Goal: Information Seeking & Learning: Compare options

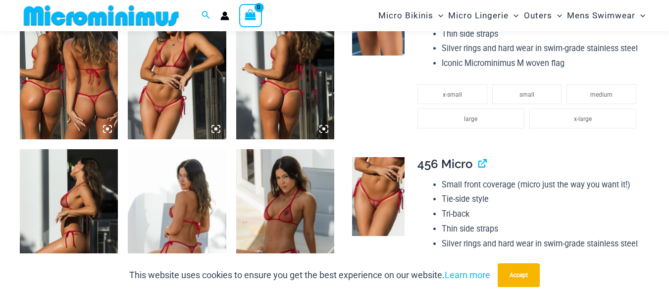
scroll to position [634, 0]
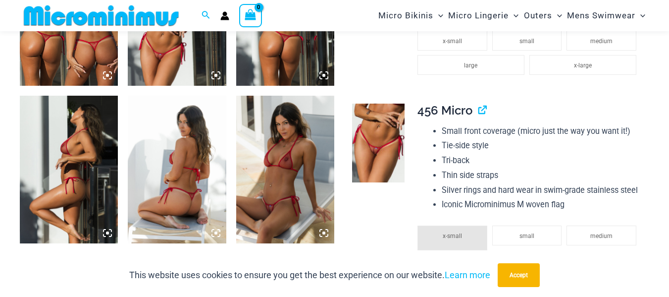
click at [330, 232] on img at bounding box center [285, 170] width 98 height 148
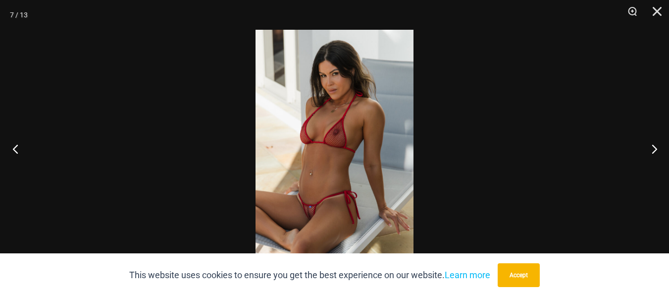
click at [19, 152] on button "Previous" at bounding box center [18, 149] width 37 height 50
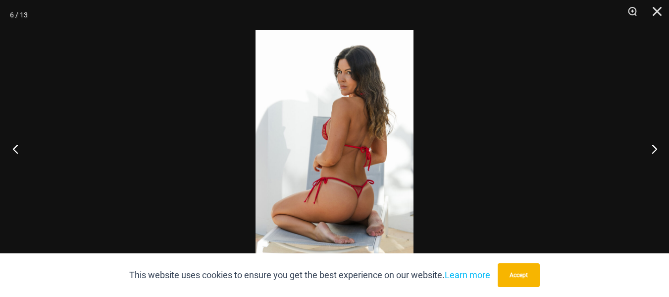
click at [19, 152] on button "Previous" at bounding box center [18, 149] width 37 height 50
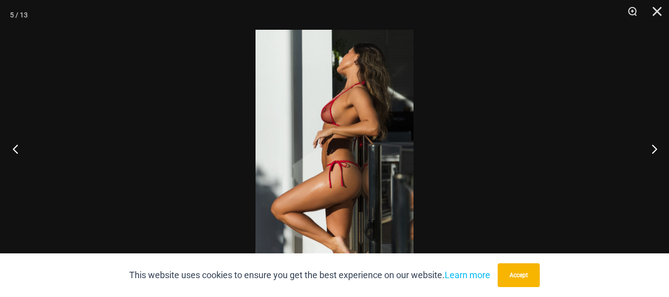
click at [18, 157] on button "Previous" at bounding box center [18, 149] width 37 height 50
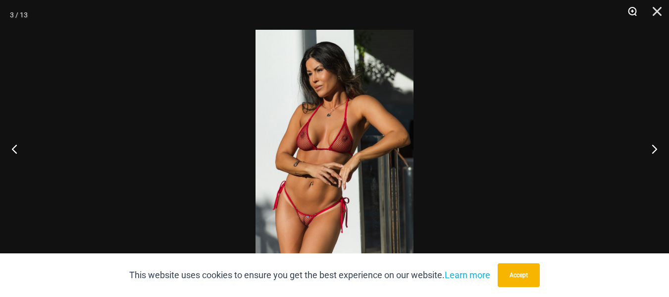
click at [640, 12] on button "Zoom" at bounding box center [629, 15] width 25 height 30
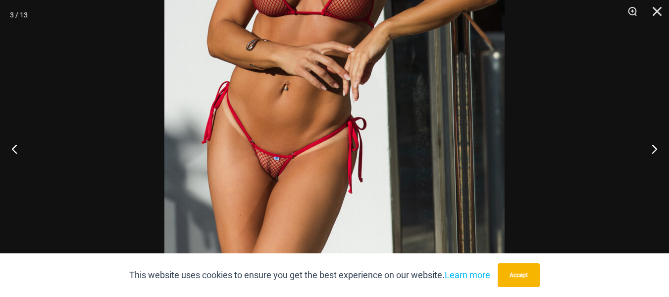
click at [287, 181] on img at bounding box center [334, 12] width 340 height 510
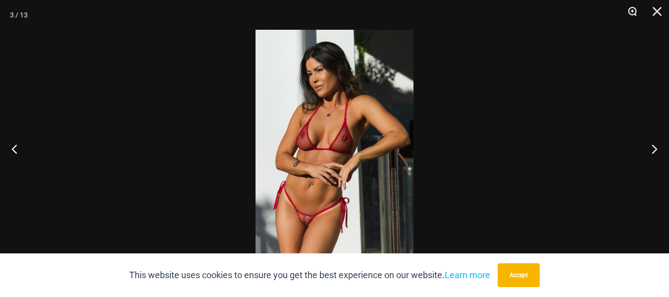
click at [634, 12] on button "Zoom" at bounding box center [629, 15] width 25 height 30
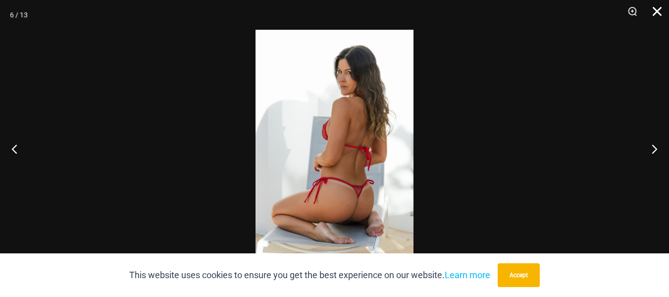
click at [656, 14] on button "Close" at bounding box center [653, 15] width 25 height 30
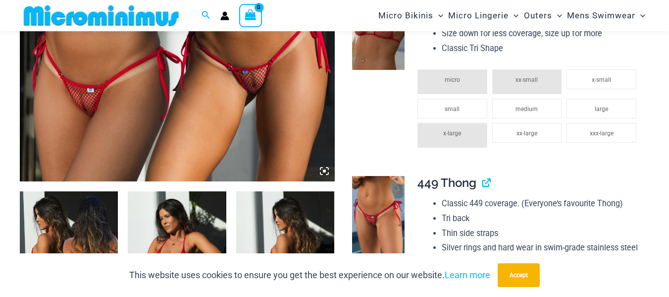
scroll to position [287, 0]
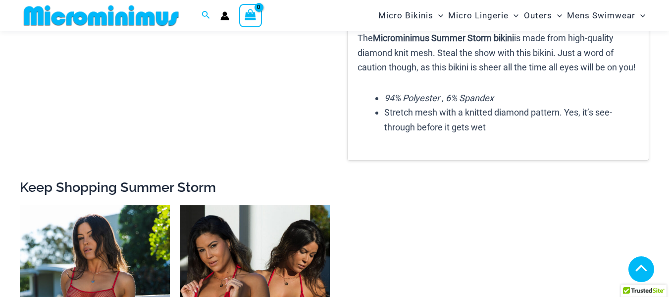
scroll to position [1407, 0]
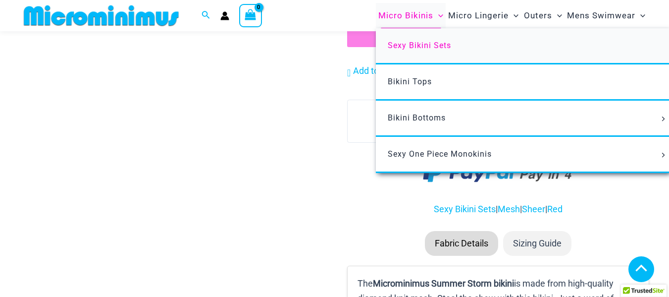
click at [418, 45] on span "Sexy Bikini Sets" at bounding box center [419, 45] width 63 height 9
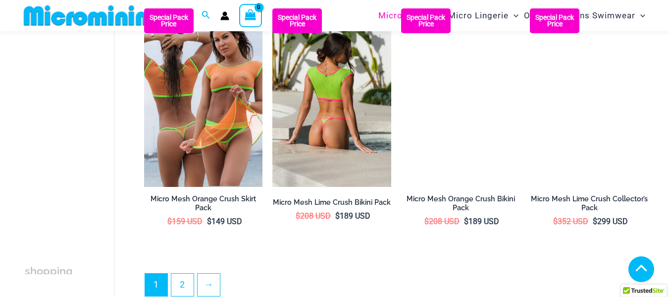
scroll to position [1923, 0]
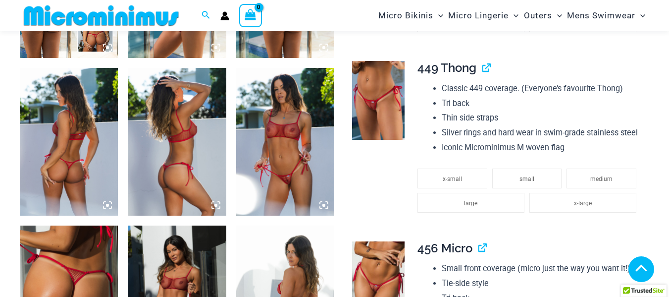
scroll to position [684, 0]
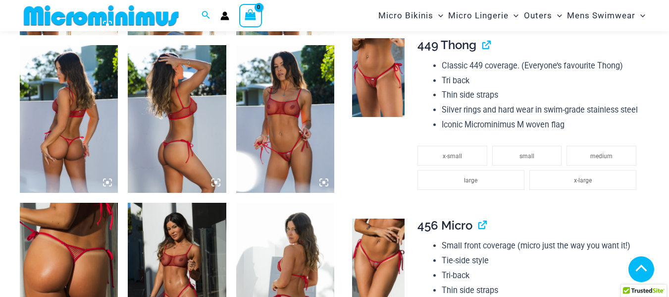
click at [297, 118] on img at bounding box center [285, 119] width 98 height 148
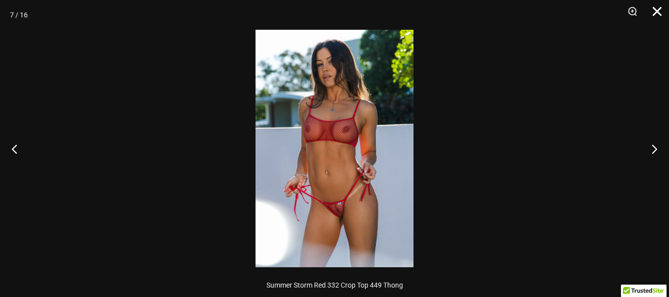
click at [658, 10] on button "Close" at bounding box center [653, 15] width 25 height 30
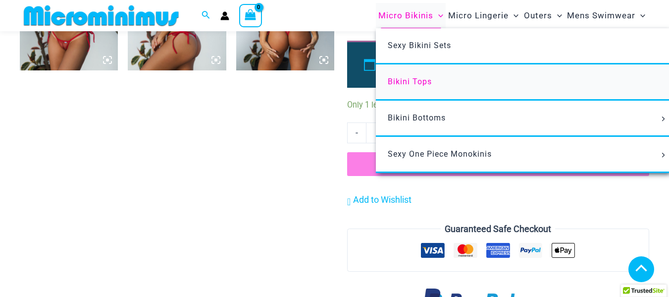
scroll to position [982, 0]
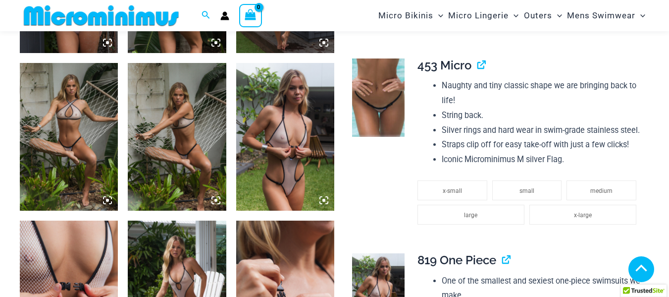
scroll to position [1031, 0]
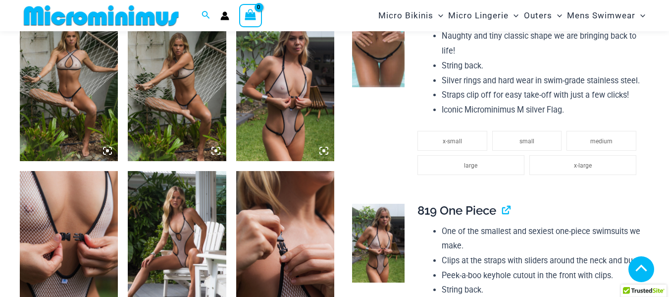
click at [193, 201] on img at bounding box center [177, 245] width 98 height 148
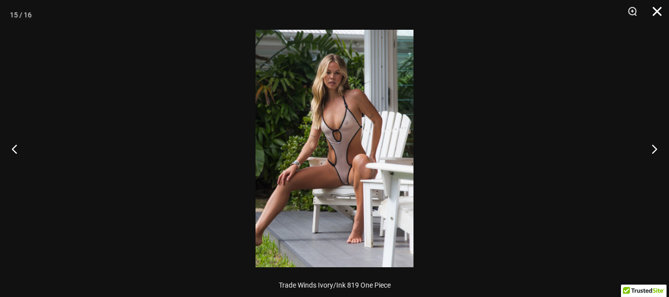
click at [650, 11] on button "Close" at bounding box center [653, 15] width 25 height 30
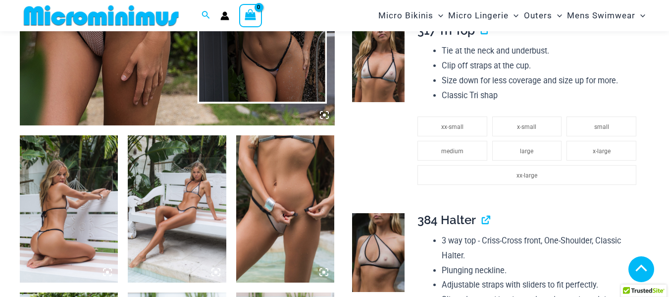
scroll to position [437, 0]
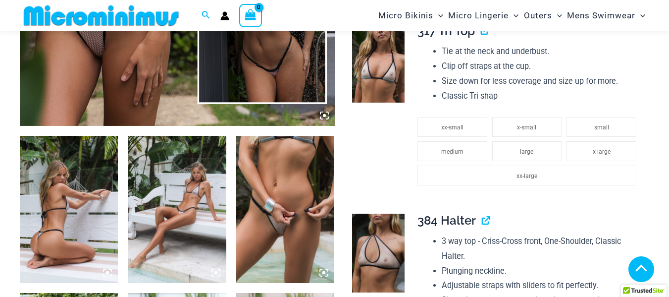
click at [304, 158] on img at bounding box center [285, 210] width 98 height 148
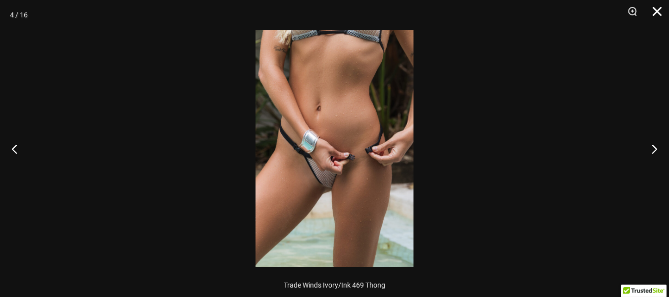
click at [657, 10] on button "Close" at bounding box center [653, 15] width 25 height 30
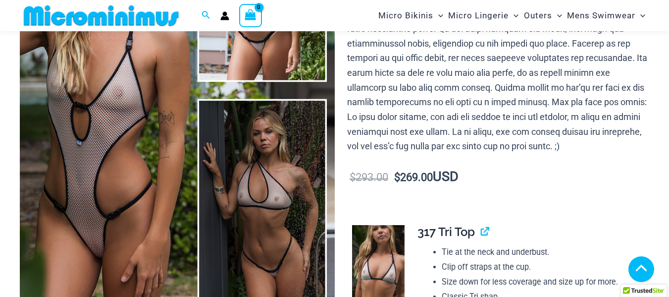
scroll to position [288, 0]
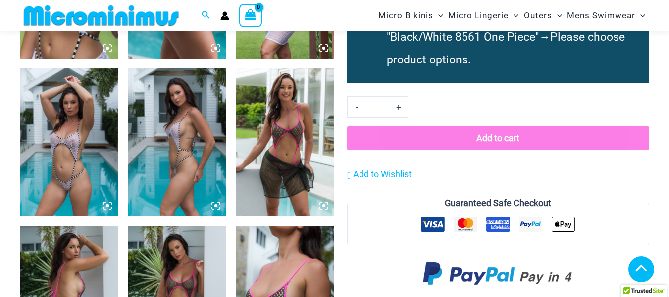
scroll to position [832, 0]
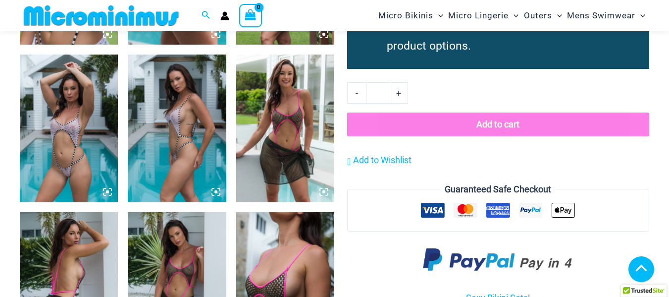
click at [80, 105] on img at bounding box center [69, 128] width 98 height 148
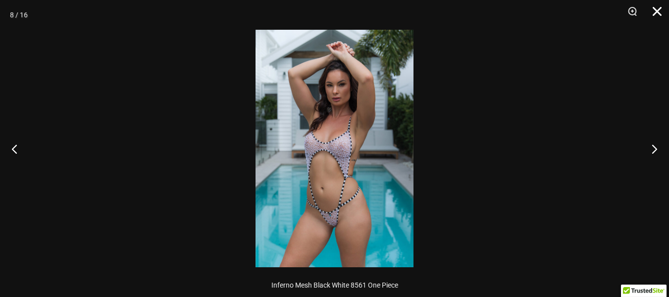
click at [659, 14] on button "Close" at bounding box center [653, 15] width 25 height 30
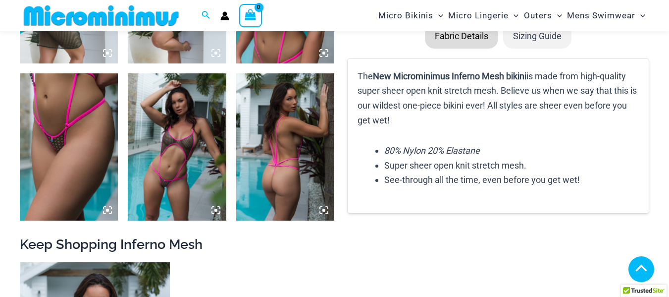
scroll to position [1130, 0]
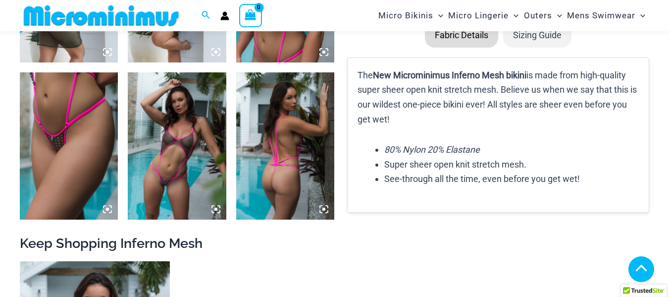
click at [192, 128] on img at bounding box center [177, 146] width 98 height 148
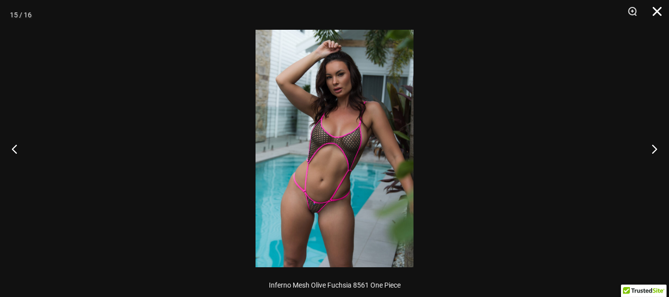
click at [660, 10] on button "Close" at bounding box center [653, 15] width 25 height 30
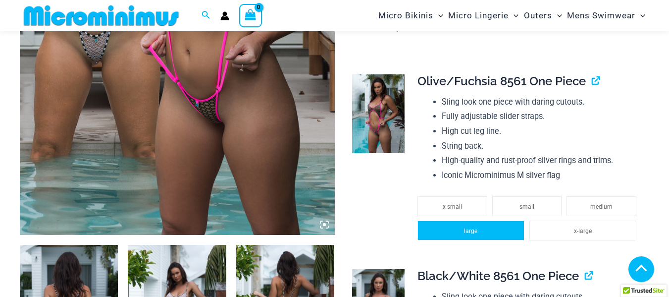
scroll to position [436, 0]
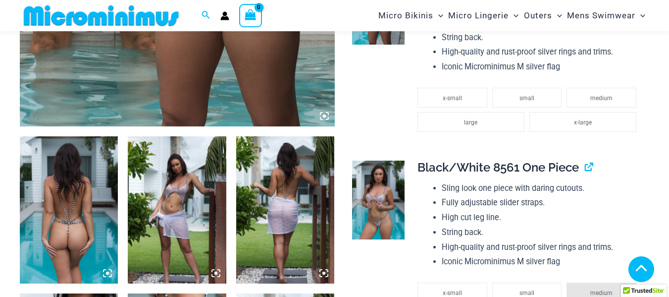
click at [87, 185] on img at bounding box center [69, 210] width 98 height 148
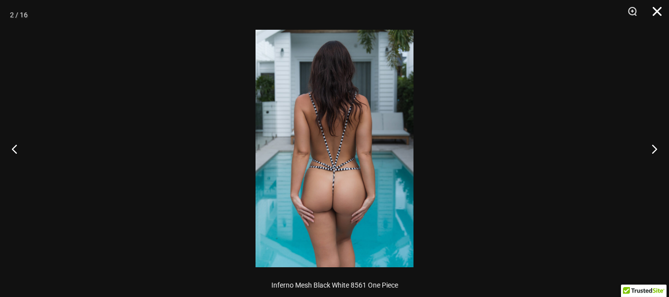
click at [654, 10] on button "Close" at bounding box center [653, 15] width 25 height 30
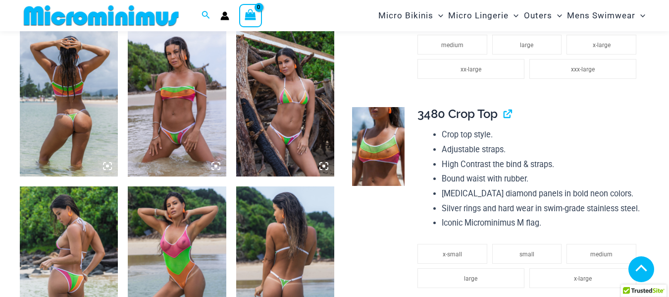
scroll to position [585, 0]
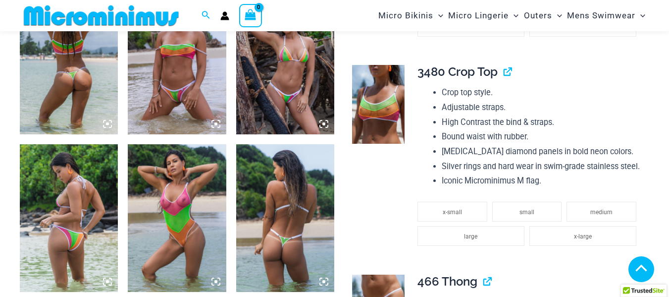
click at [179, 80] on img at bounding box center [177, 61] width 98 height 148
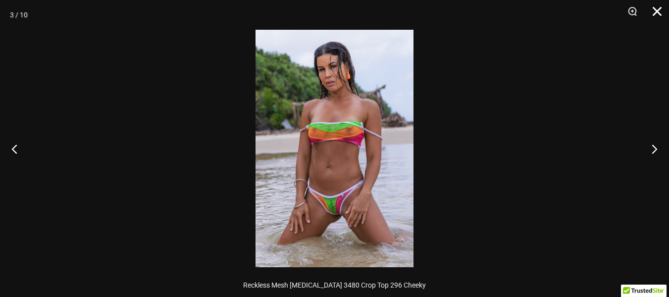
click at [660, 11] on button "Close" at bounding box center [653, 15] width 25 height 30
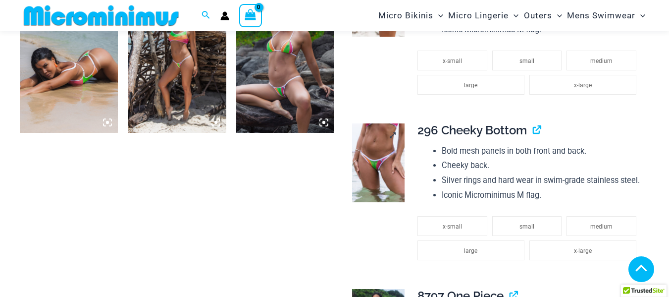
scroll to position [1031, 0]
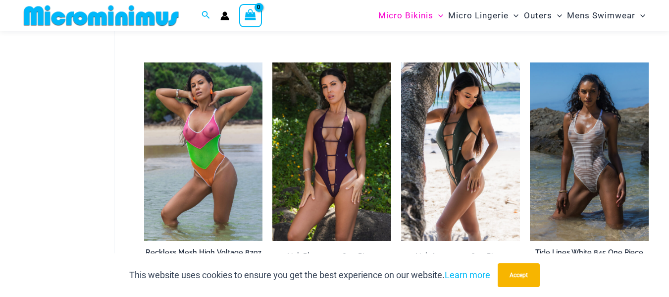
scroll to position [1181, 0]
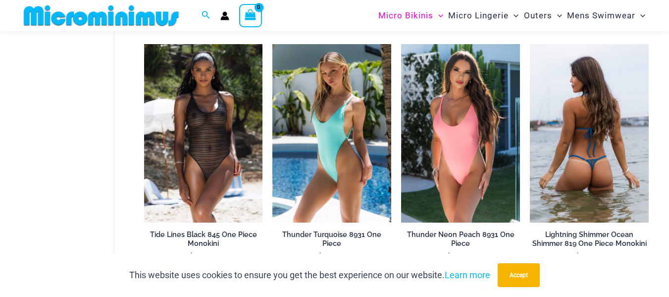
click at [598, 101] on img at bounding box center [589, 133] width 119 height 178
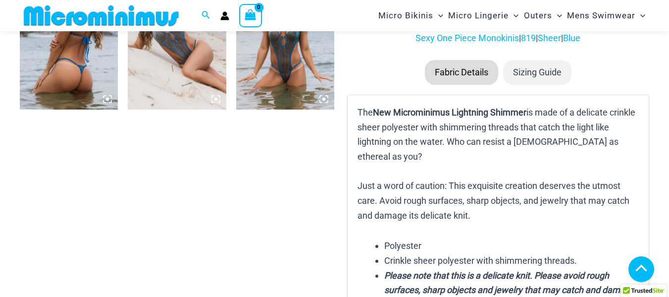
scroll to position [684, 0]
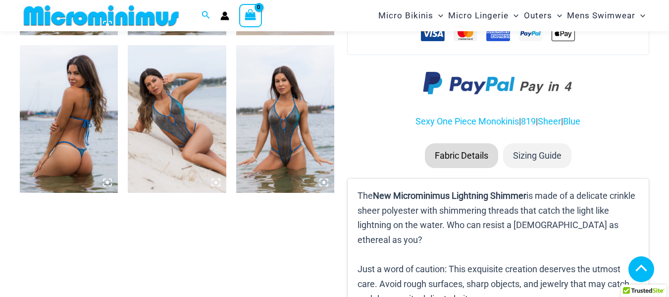
click at [291, 114] on img at bounding box center [285, 119] width 98 height 148
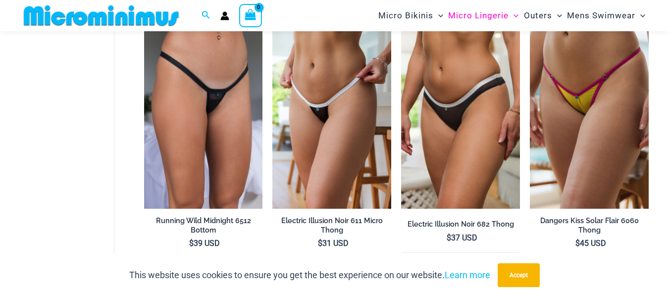
scroll to position [189, 0]
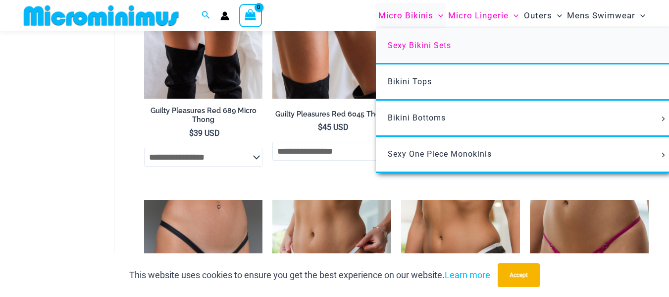
click at [413, 45] on span "Sexy Bikini Sets" at bounding box center [419, 45] width 63 height 9
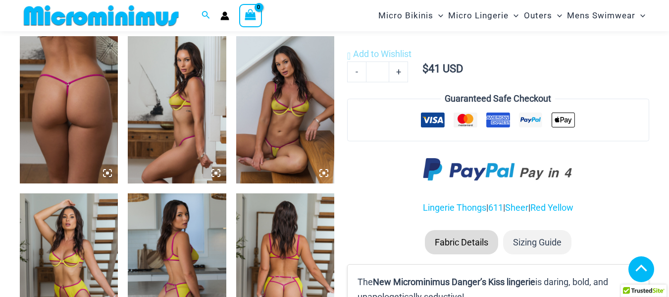
scroll to position [536, 0]
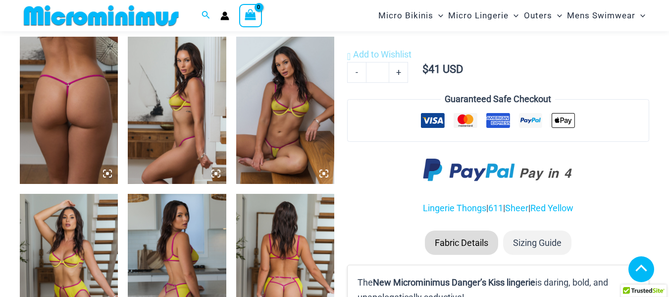
click at [300, 105] on img at bounding box center [285, 111] width 98 height 148
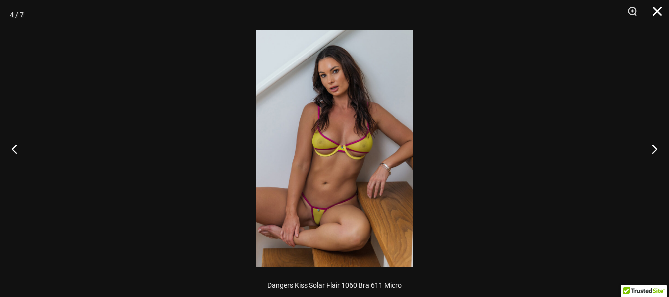
click at [656, 8] on button "Close" at bounding box center [653, 15] width 25 height 30
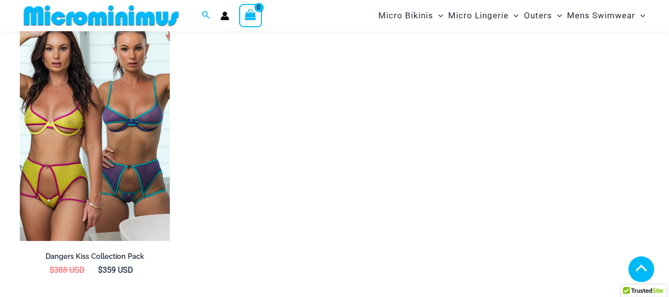
scroll to position [1229, 0]
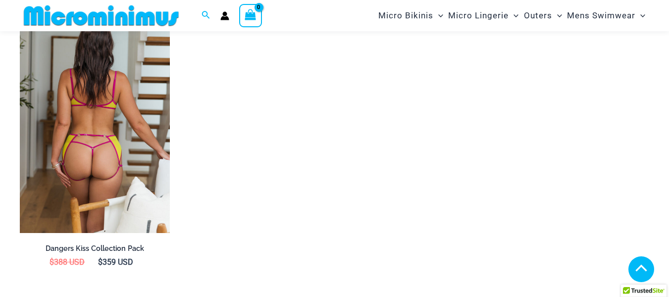
click at [157, 86] on img at bounding box center [95, 120] width 150 height 225
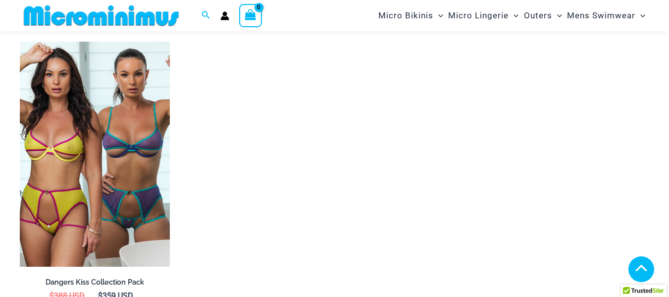
scroll to position [1279, 0]
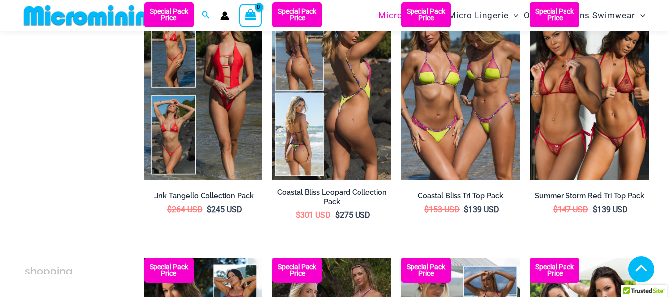
scroll to position [387, 0]
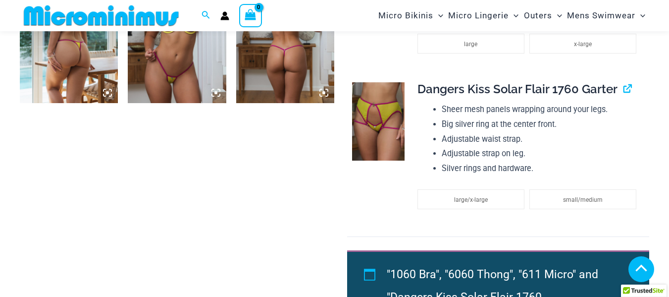
scroll to position [932, 0]
click at [306, 59] on img at bounding box center [285, 29] width 98 height 148
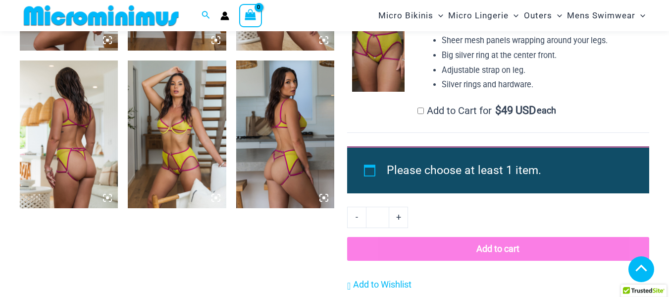
scroll to position [834, 0]
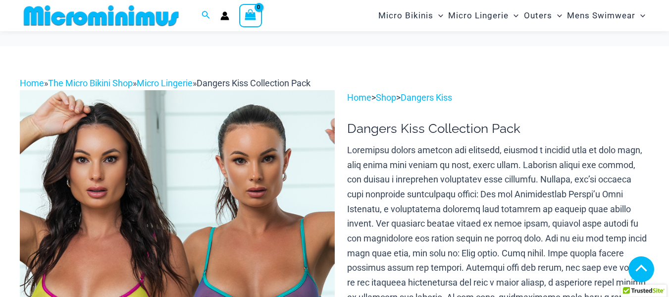
scroll to position [536, 0]
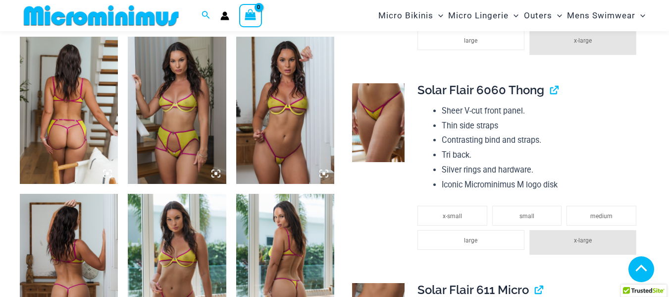
click at [105, 111] on img at bounding box center [69, 111] width 98 height 148
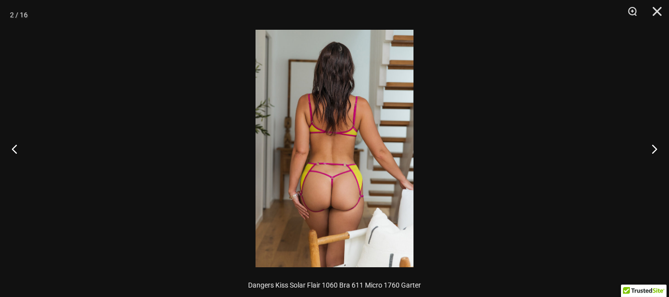
click at [197, 100] on div at bounding box center [334, 148] width 669 height 297
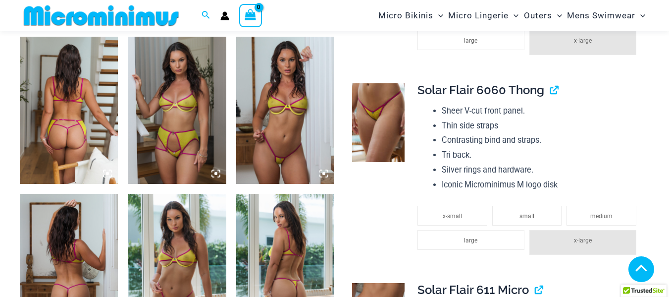
click at [169, 107] on img at bounding box center [177, 111] width 98 height 148
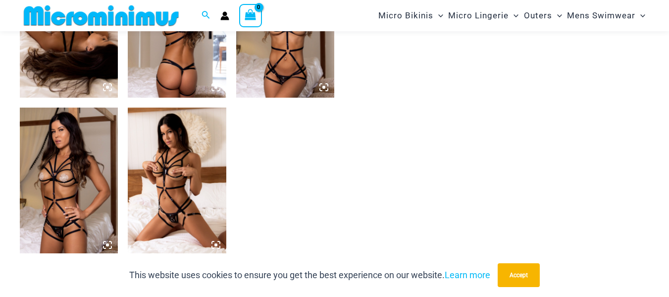
scroll to position [832, 0]
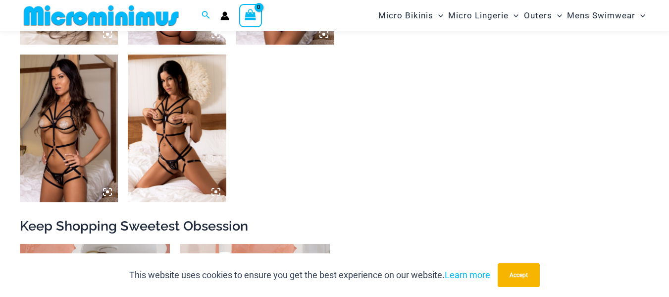
click at [189, 125] on img at bounding box center [177, 128] width 98 height 148
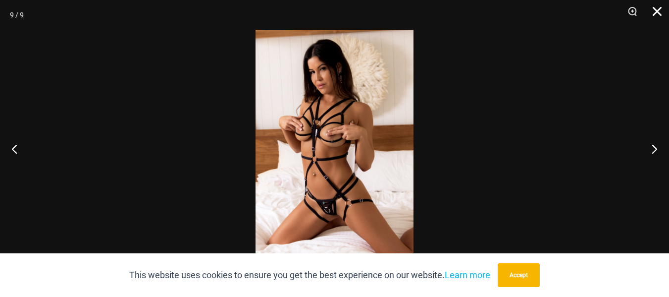
click at [651, 8] on button "Close" at bounding box center [653, 15] width 25 height 30
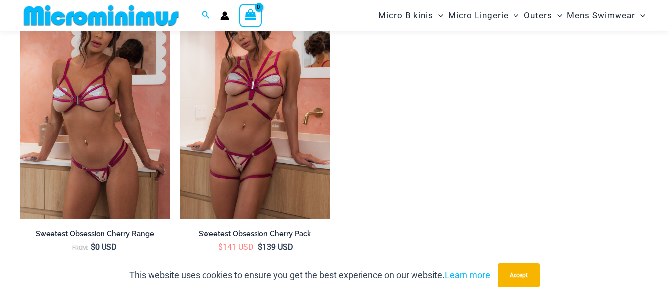
scroll to position [1031, 0]
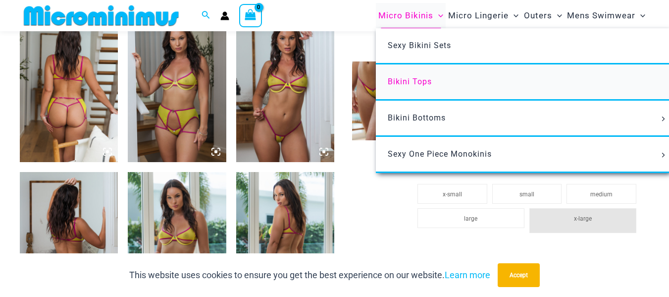
scroll to position [585, 0]
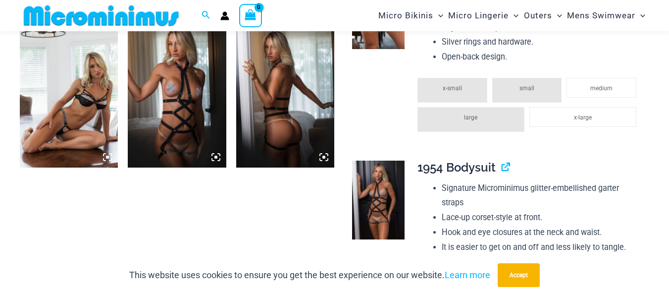
scroll to position [734, 0]
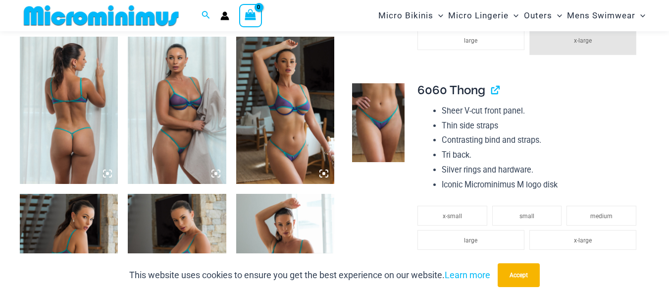
scroll to position [635, 0]
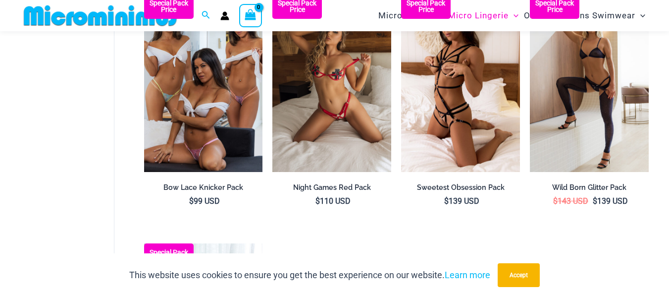
scroll to position [1131, 0]
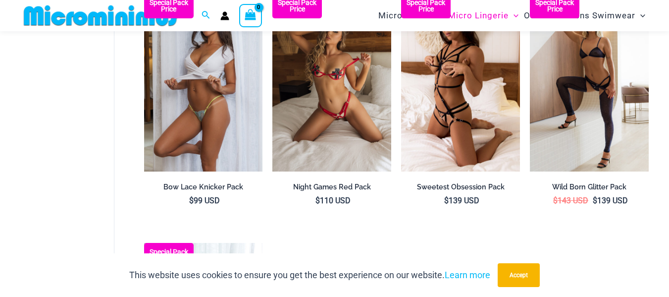
click at [243, 64] on img at bounding box center [203, 83] width 119 height 178
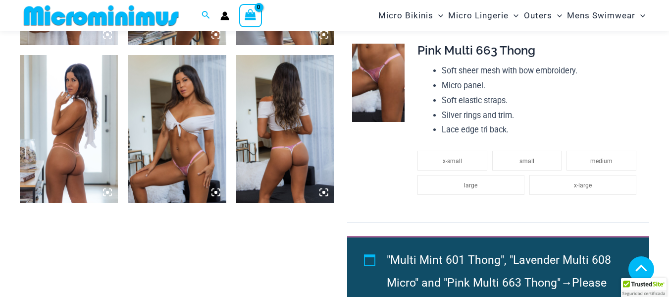
scroll to position [588, 0]
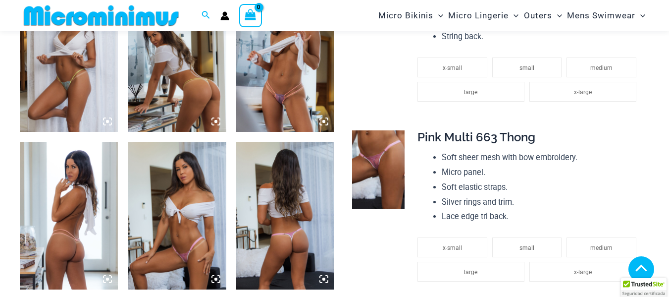
click at [294, 74] on img at bounding box center [285, 59] width 98 height 148
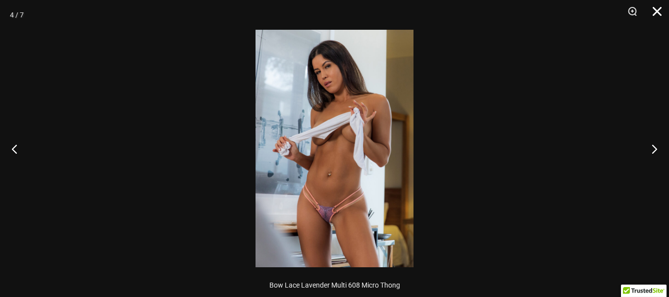
click at [655, 8] on button "Close" at bounding box center [653, 15] width 25 height 30
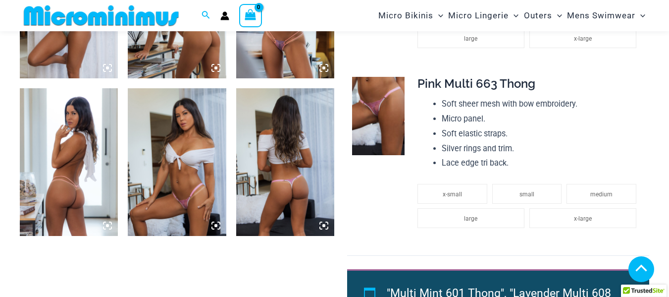
scroll to position [439, 0]
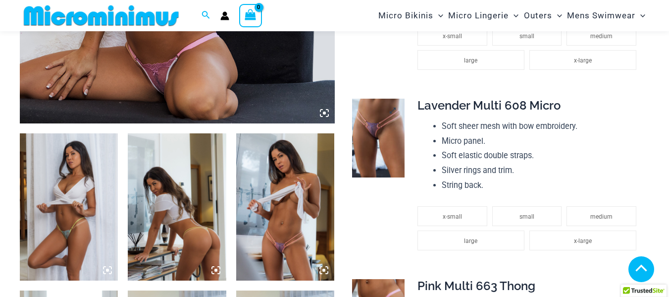
drag, startPoint x: 375, startPoint y: 123, endPoint x: 364, endPoint y: 125, distance: 11.5
click at [364, 125] on img at bounding box center [378, 138] width 52 height 79
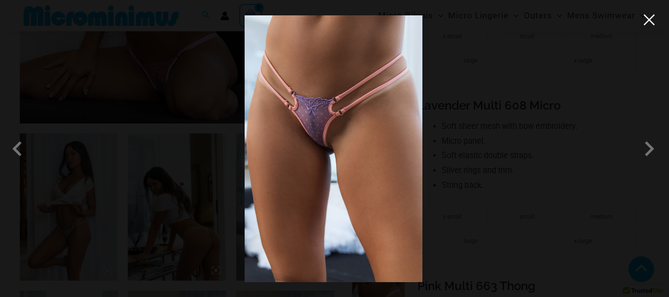
click at [643, 25] on button "Close" at bounding box center [649, 19] width 15 height 15
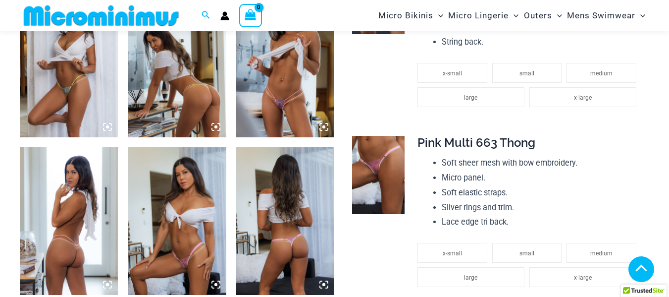
scroll to position [588, 0]
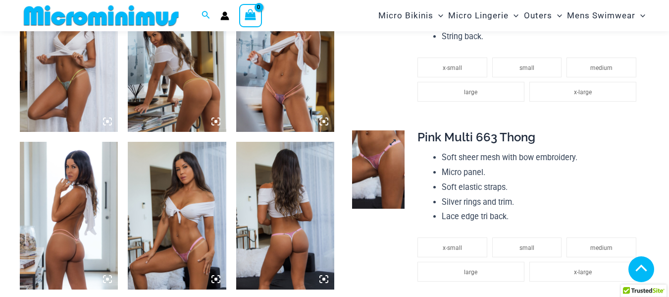
click at [377, 157] on img at bounding box center [378, 169] width 52 height 79
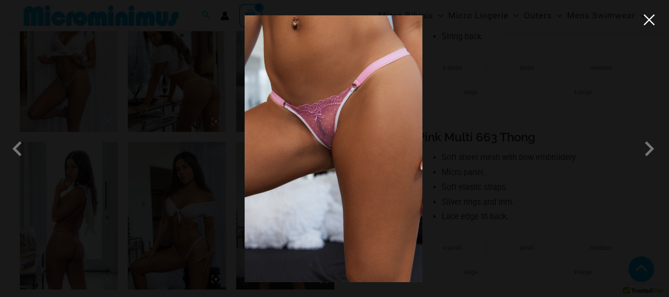
click at [650, 18] on button "Close" at bounding box center [649, 19] width 15 height 15
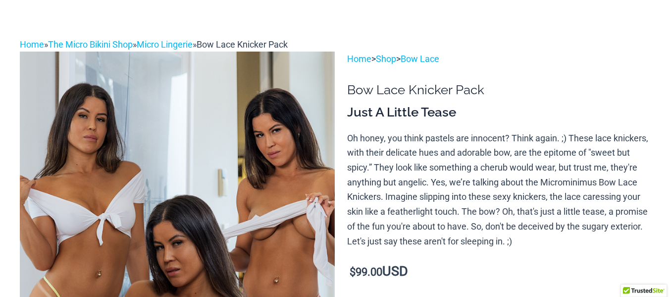
scroll to position [0, 0]
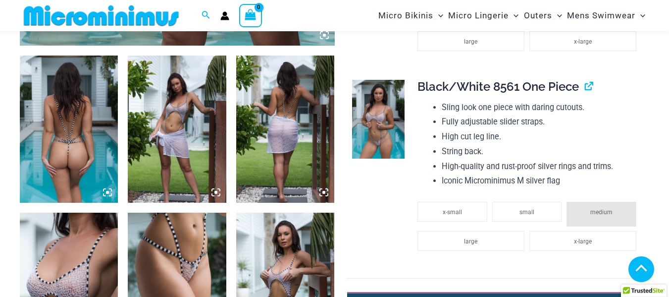
scroll to position [388, 0]
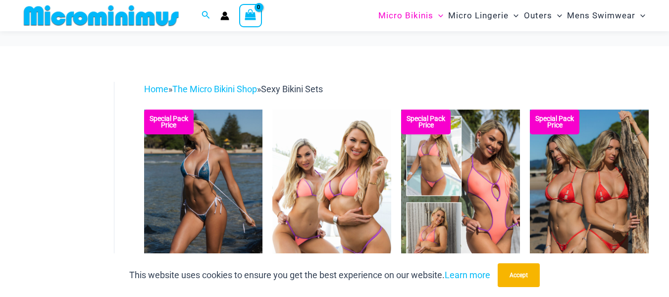
scroll to position [1824, 0]
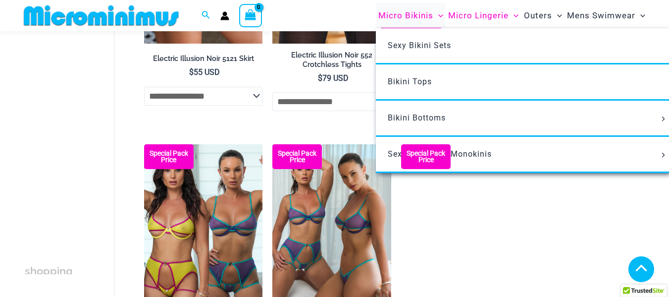
scroll to position [1981, 0]
